Goal: Find specific page/section: Find specific page/section

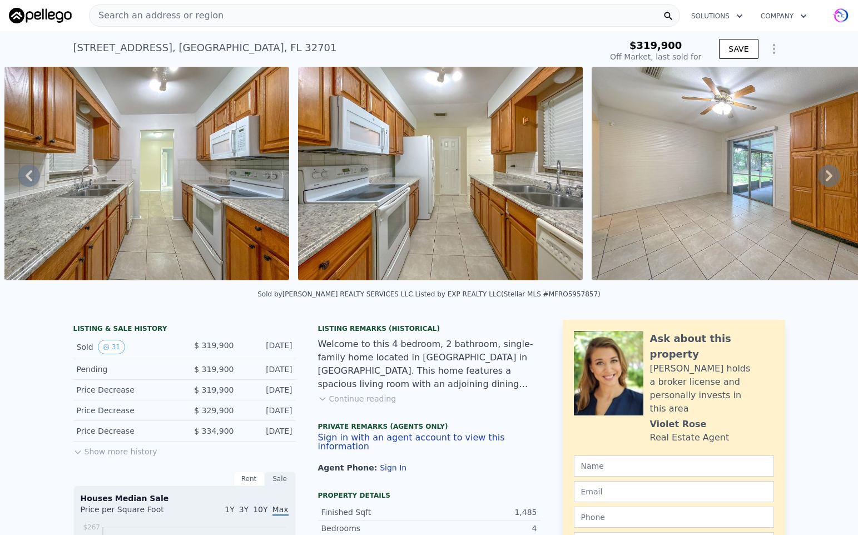
click at [165, 14] on span "Search an address or region" at bounding box center [157, 15] width 134 height 13
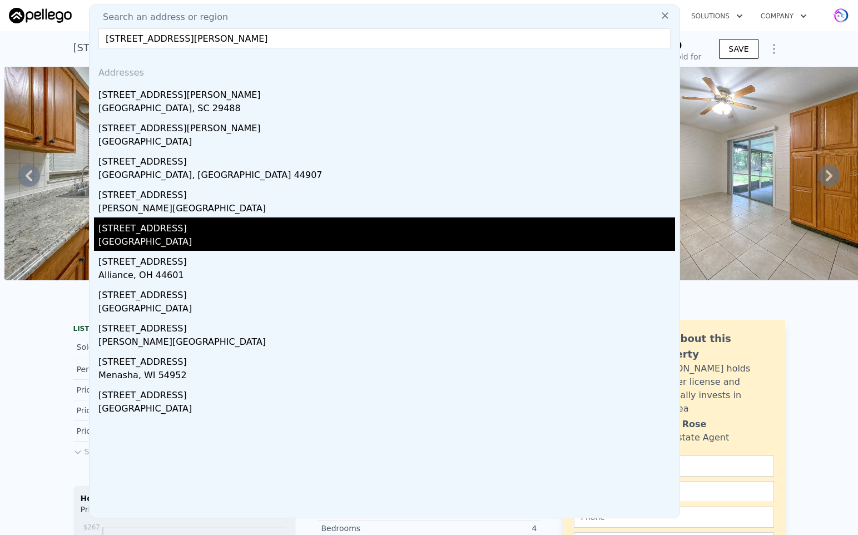
type input "[STREET_ADDRESS][PERSON_NAME]"
click at [134, 234] on div "[STREET_ADDRESS]" at bounding box center [386, 227] width 577 height 18
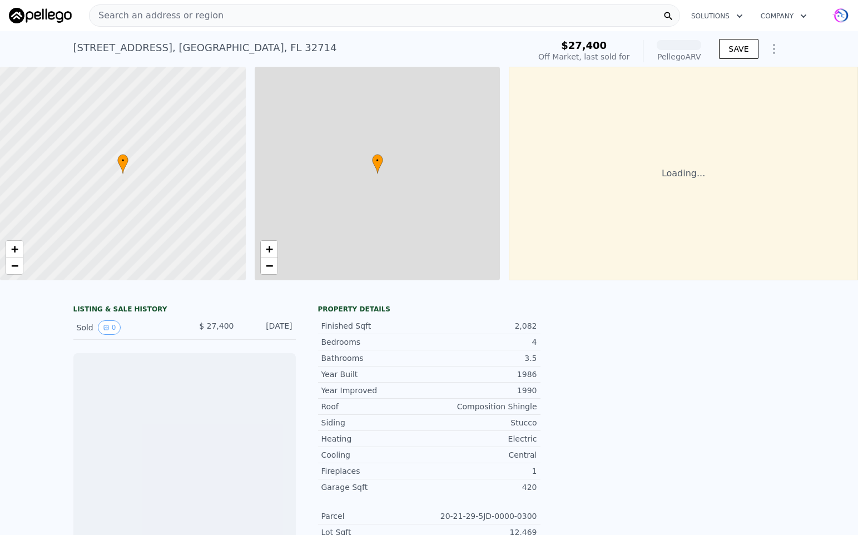
scroll to position [0, 4]
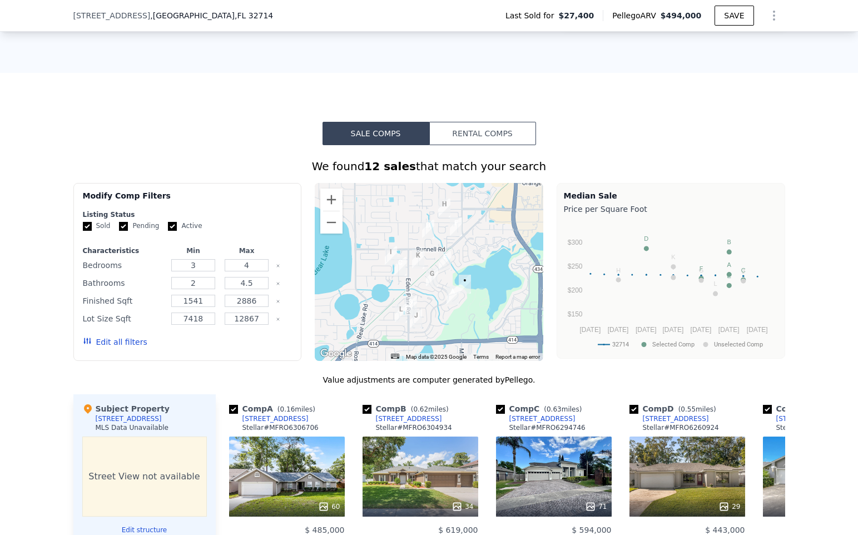
scroll to position [707, 0]
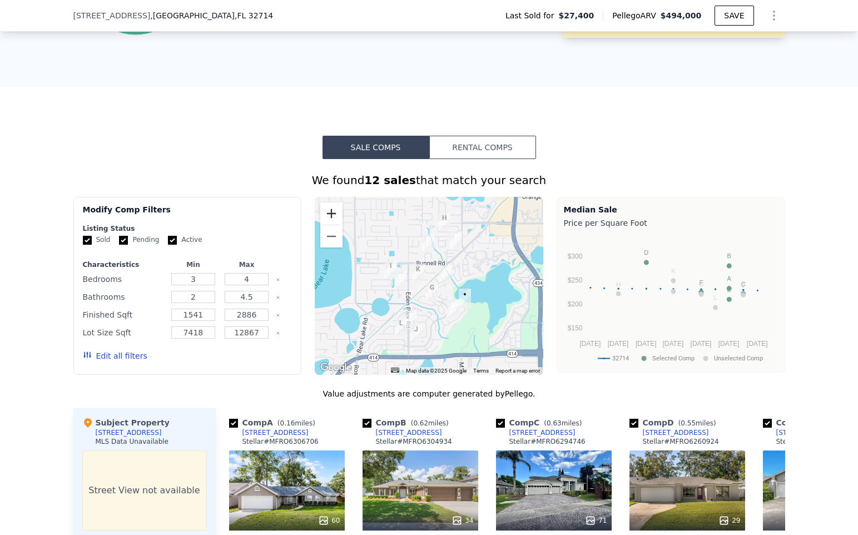
click at [330, 216] on button "Zoom in" at bounding box center [331, 214] width 22 height 22
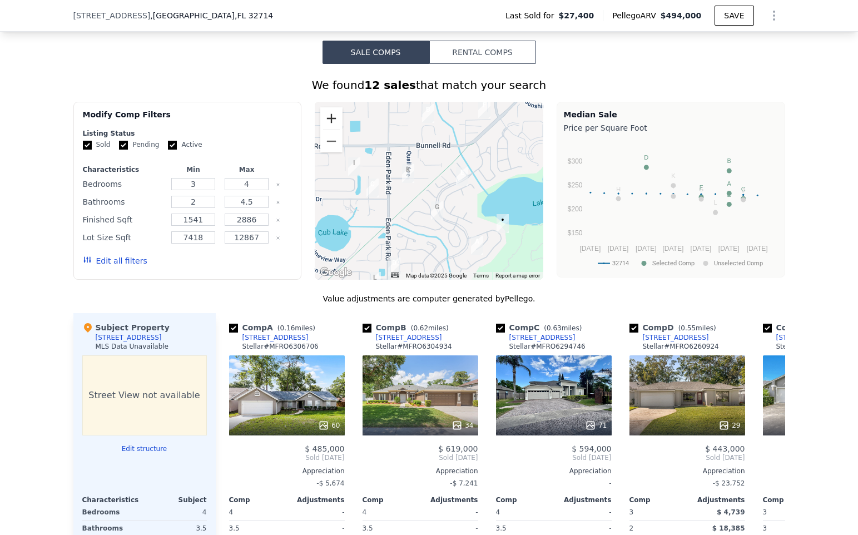
scroll to position [805, 0]
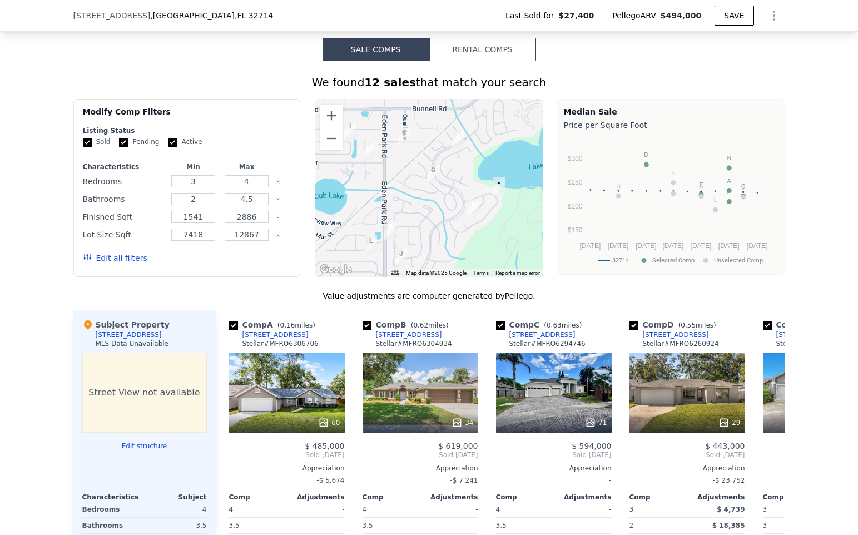
drag, startPoint x: 448, startPoint y: 219, endPoint x: 445, endPoint y: 184, distance: 35.3
click at [445, 184] on div at bounding box center [429, 188] width 229 height 178
click at [336, 139] on button "Zoom out" at bounding box center [331, 138] width 22 height 22
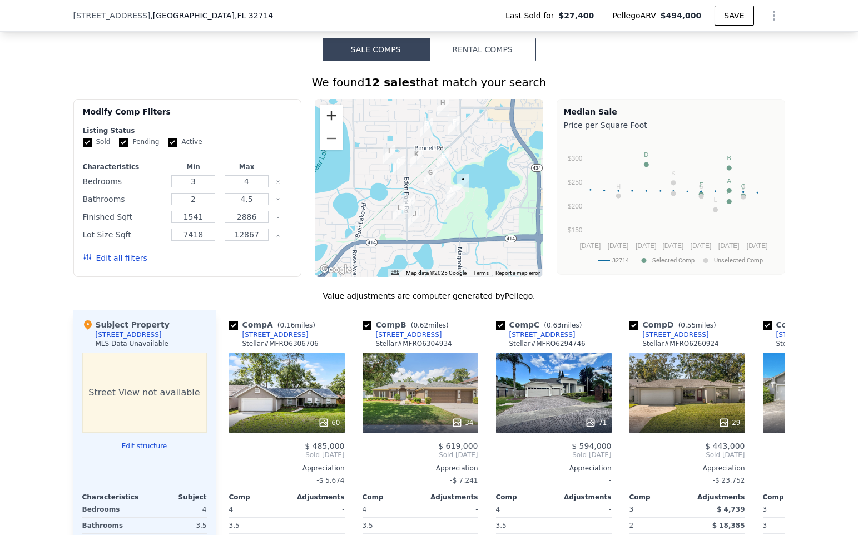
click at [329, 112] on button "Zoom in" at bounding box center [331, 116] width 22 height 22
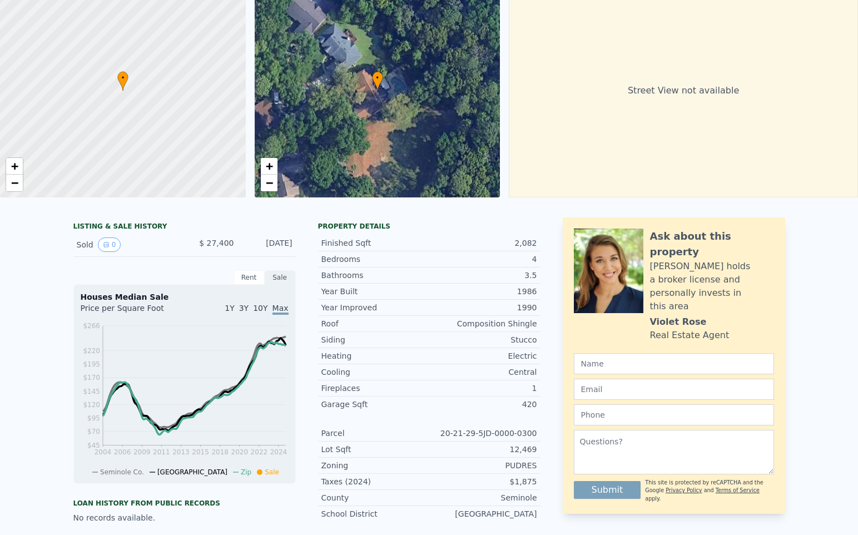
scroll to position [0, 0]
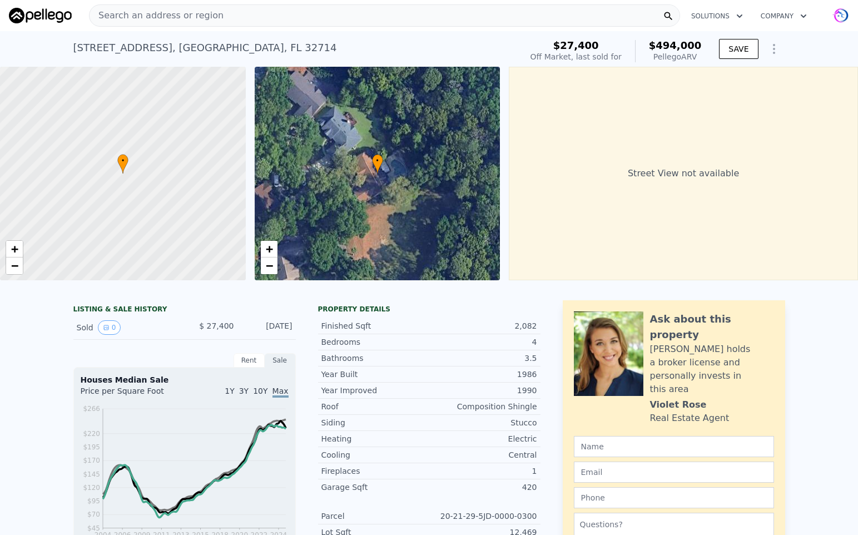
click at [357, 203] on div "• + −" at bounding box center [378, 174] width 246 height 214
click at [371, 140] on div "• + −" at bounding box center [378, 174] width 246 height 214
click at [373, 161] on span "•" at bounding box center [377, 161] width 11 height 10
click at [337, 171] on div "• + −" at bounding box center [378, 174] width 246 height 214
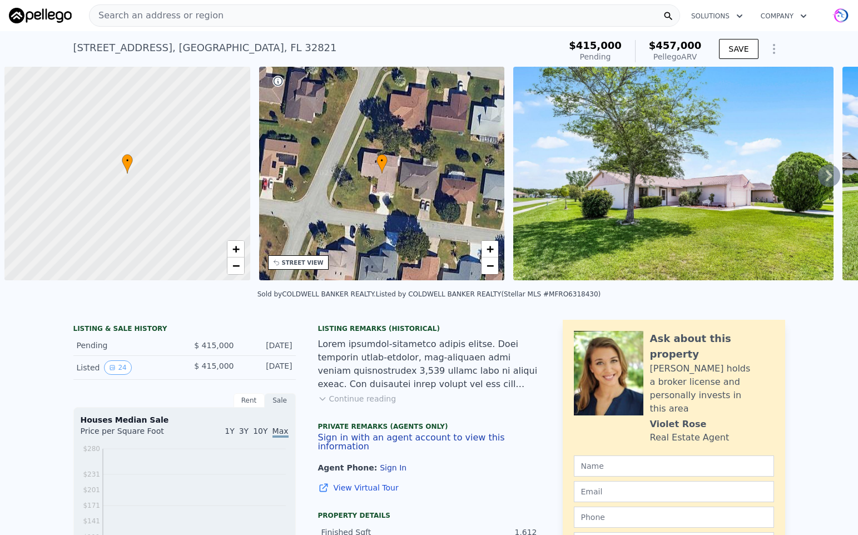
scroll to position [0, 4]
